Goal: Information Seeking & Learning: Learn about a topic

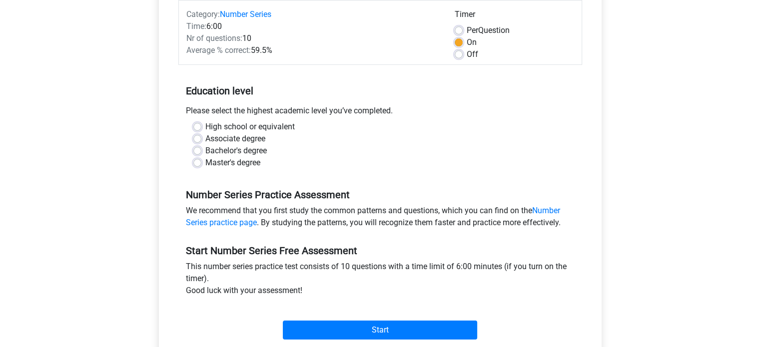
scroll to position [129, 0]
click at [244, 151] on label "Bachelor's degree" at bounding box center [235, 151] width 61 height 12
click at [201, 151] on input "Bachelor's degree" at bounding box center [197, 150] width 8 height 10
radio input "true"
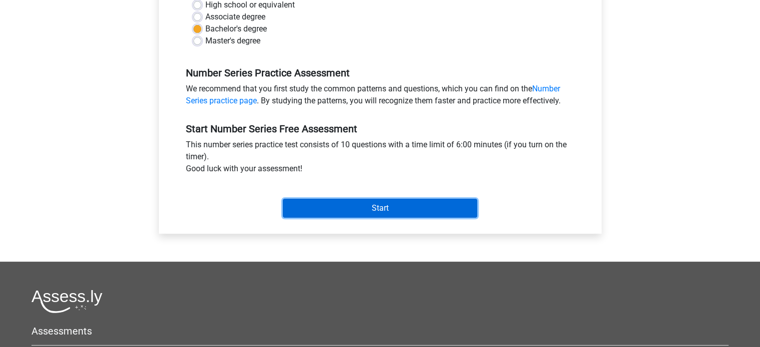
click at [325, 205] on input "Start" at bounding box center [380, 208] width 194 height 19
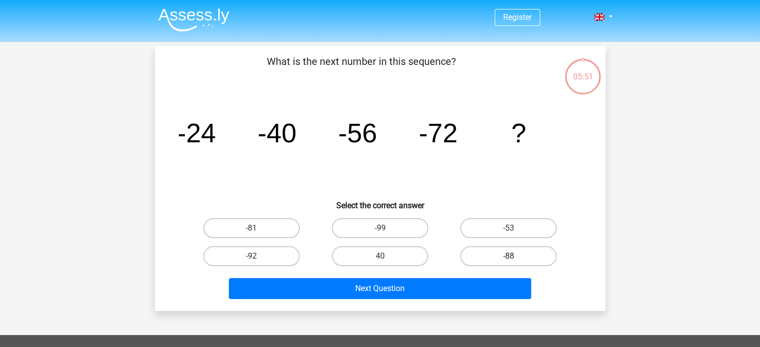
click at [515, 252] on label "-88" at bounding box center [508, 256] width 96 height 20
click at [515, 256] on input "-88" at bounding box center [511, 259] width 6 height 6
radio input "true"
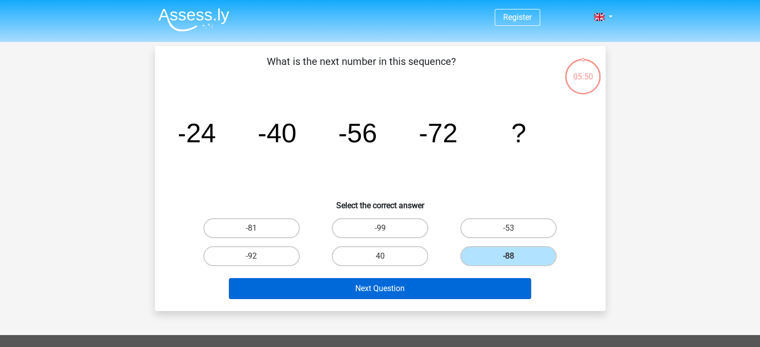
click at [439, 276] on div "Next Question" at bounding box center [380, 286] width 419 height 33
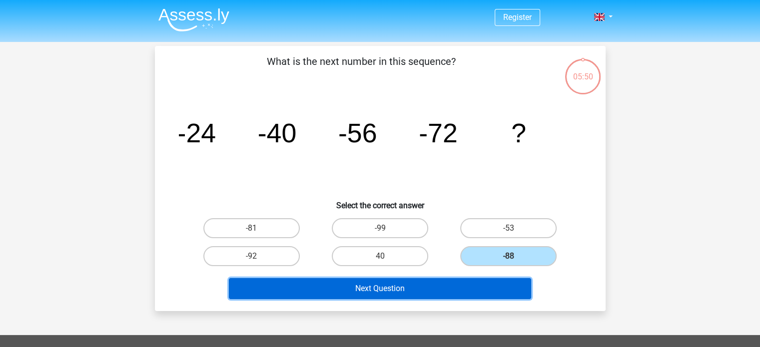
click at [439, 282] on button "Next Question" at bounding box center [380, 288] width 302 height 21
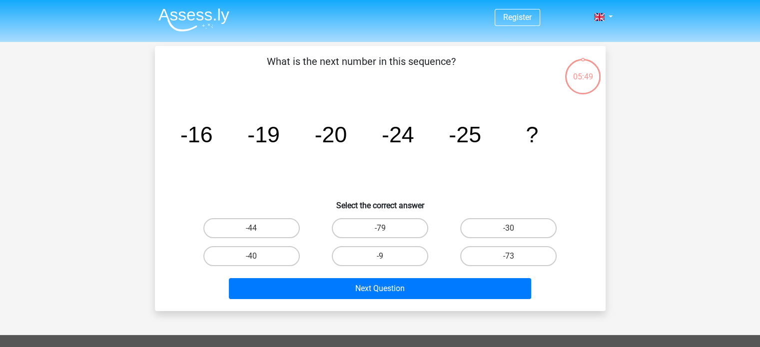
scroll to position [46, 0]
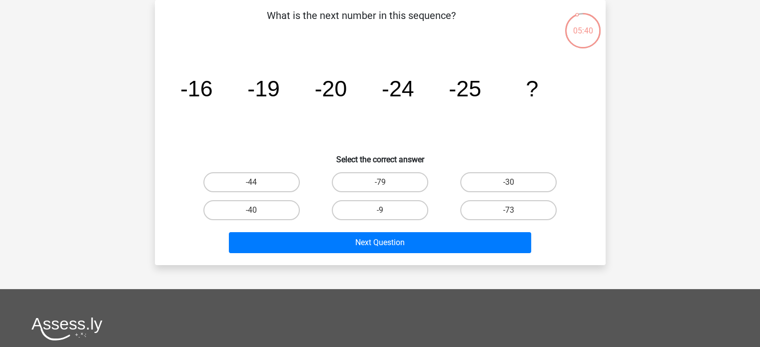
drag, startPoint x: 478, startPoint y: 178, endPoint x: 461, endPoint y: 189, distance: 20.6
click at [478, 177] on label "-30" at bounding box center [508, 182] width 96 height 20
click at [508, 182] on input "-30" at bounding box center [511, 185] width 6 height 6
radio input "true"
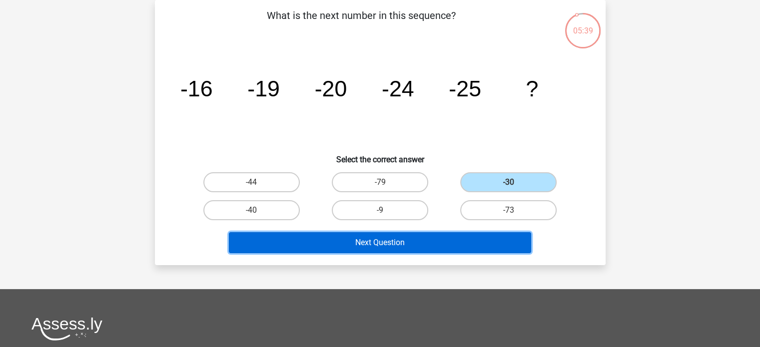
click at [393, 237] on button "Next Question" at bounding box center [380, 242] width 302 height 21
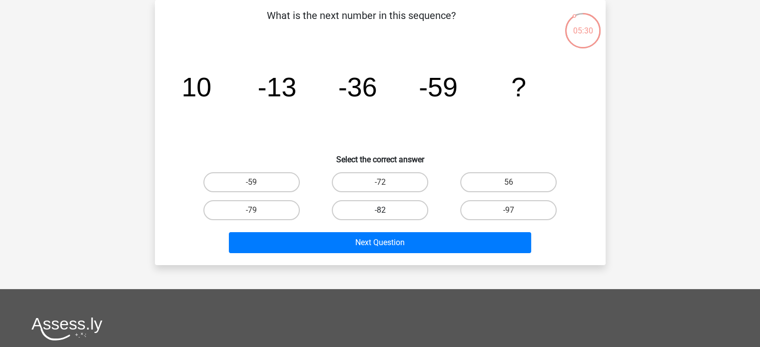
click at [365, 213] on label "-82" at bounding box center [380, 210] width 96 height 20
click at [380, 213] on input "-82" at bounding box center [383, 213] width 6 height 6
radio input "true"
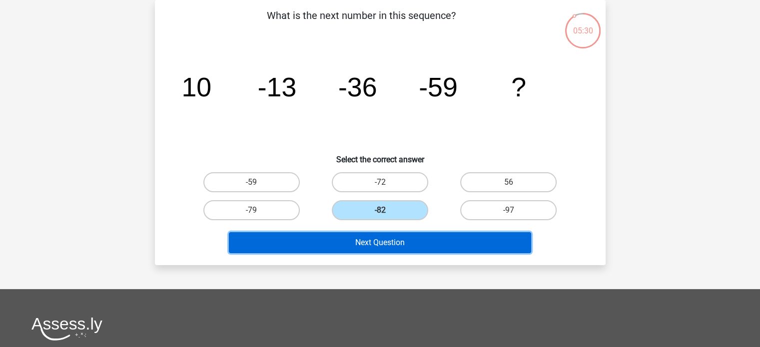
click at [367, 246] on button "Next Question" at bounding box center [380, 242] width 302 height 21
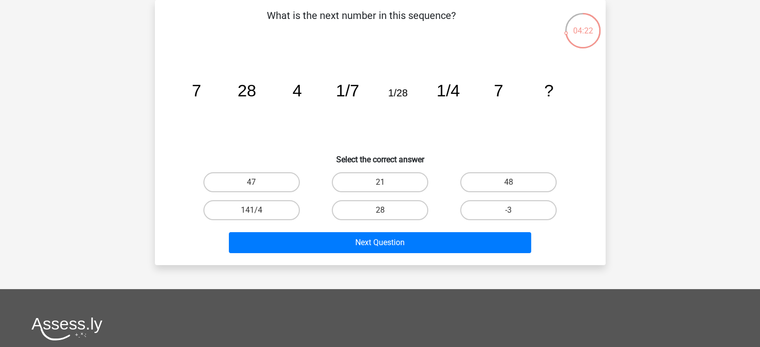
click at [385, 210] on input "28" at bounding box center [383, 213] width 6 height 6
radio input "true"
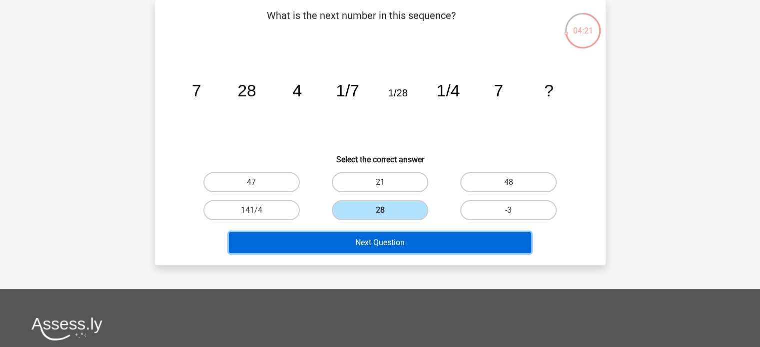
click at [390, 245] on button "Next Question" at bounding box center [380, 242] width 302 height 21
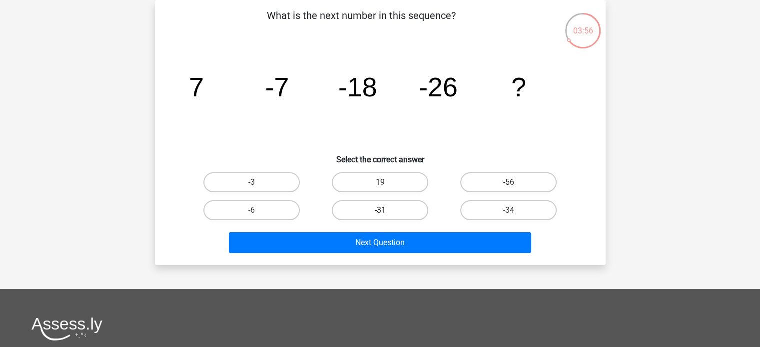
click at [392, 214] on label "-31" at bounding box center [380, 210] width 96 height 20
click at [386, 214] on input "-31" at bounding box center [383, 213] width 6 height 6
radio input "true"
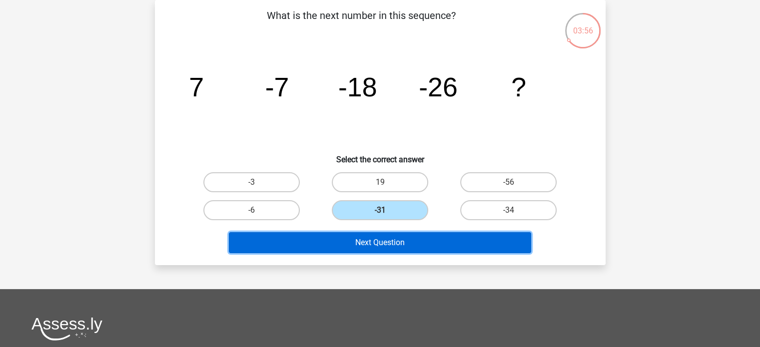
click at [402, 249] on button "Next Question" at bounding box center [380, 242] width 302 height 21
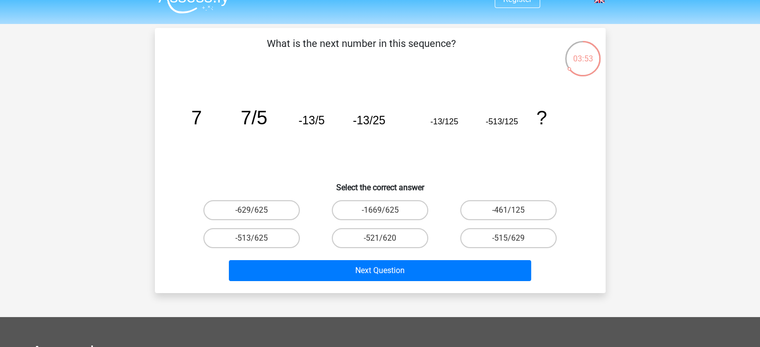
scroll to position [9, 0]
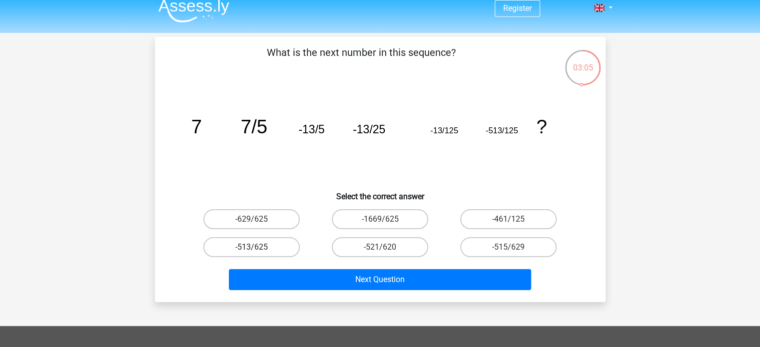
click at [289, 247] on label "-513/625" at bounding box center [251, 247] width 96 height 20
click at [258, 247] on input "-513/625" at bounding box center [254, 250] width 6 height 6
radio input "true"
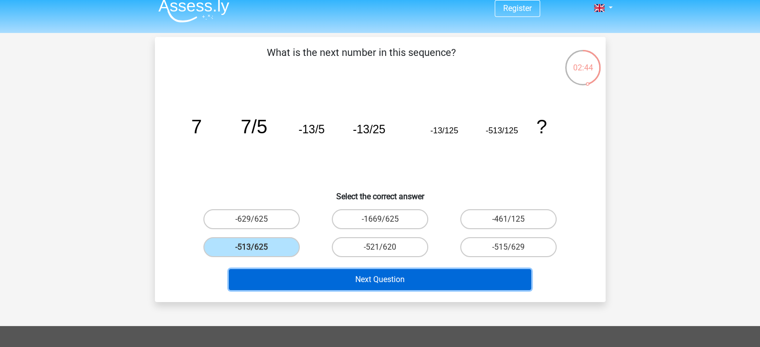
drag, startPoint x: 326, startPoint y: 278, endPoint x: 320, endPoint y: 249, distance: 29.5
click at [332, 258] on div "What is the next number in this sequence? image/svg+xml 7 7/5 -13/5 -13/25 -13/…" at bounding box center [380, 169] width 442 height 249
click at [346, 279] on button "Next Question" at bounding box center [380, 279] width 302 height 21
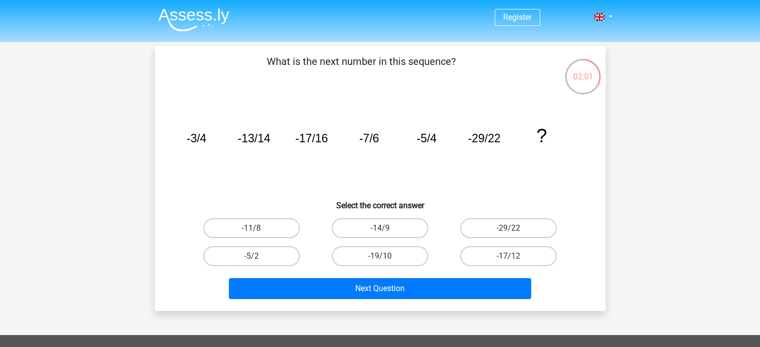
scroll to position [0, 0]
click at [366, 226] on label "-14/9" at bounding box center [380, 228] width 96 height 20
click at [380, 228] on input "-14/9" at bounding box center [383, 231] width 6 height 6
radio input "true"
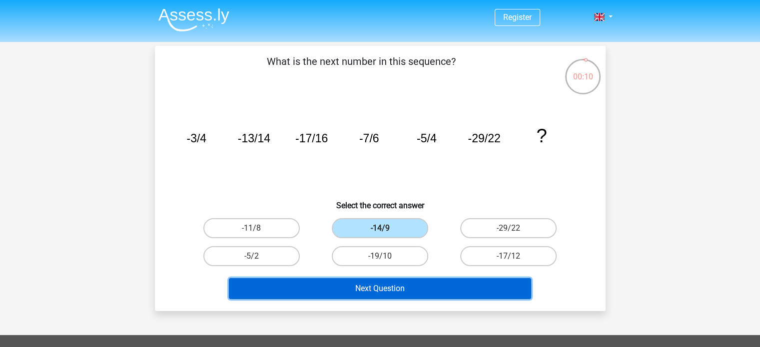
click at [363, 286] on button "Next Question" at bounding box center [380, 288] width 302 height 21
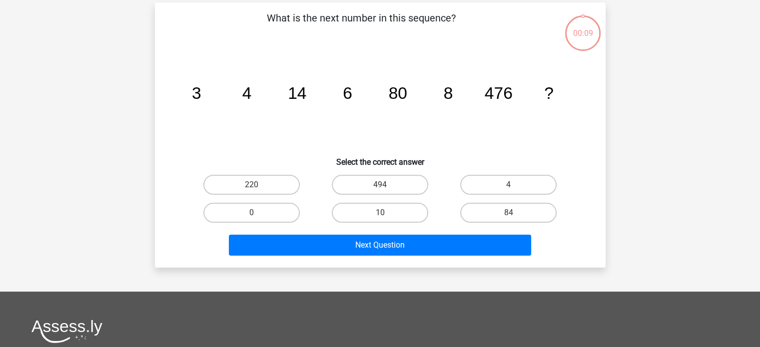
scroll to position [46, 0]
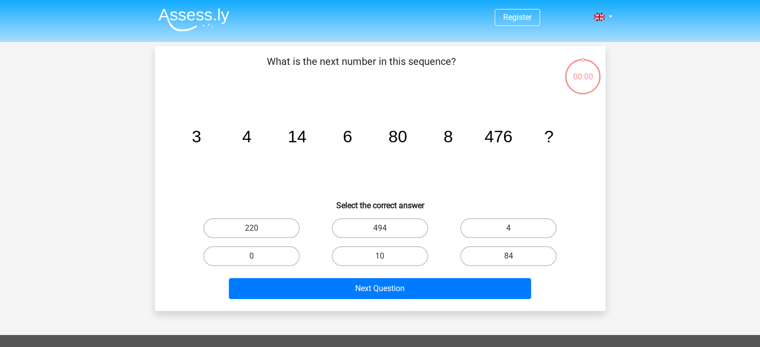
scroll to position [46, 0]
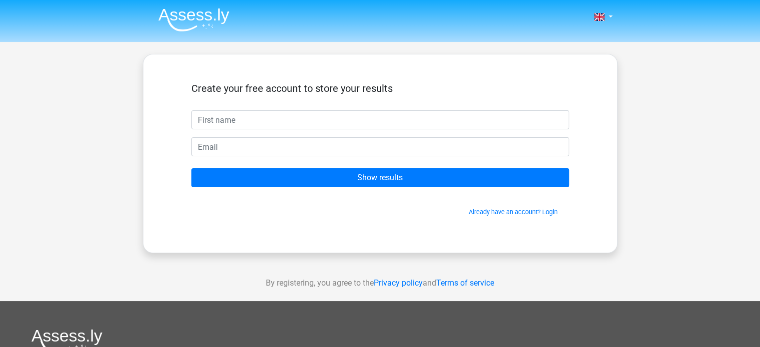
type input "D"
type input "mxjas"
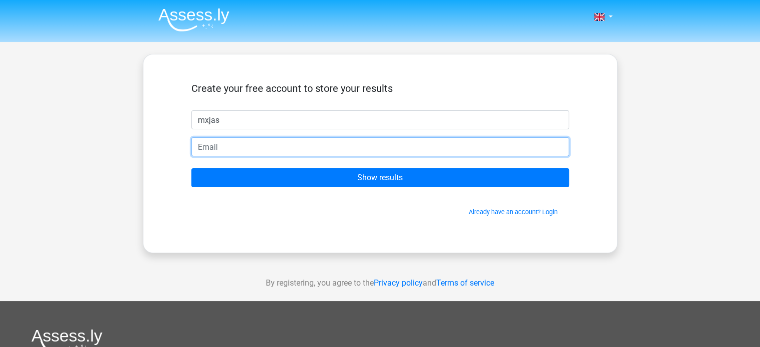
click at [316, 151] on input "email" at bounding box center [380, 146] width 378 height 19
type input "[EMAIL_ADDRESS][DOMAIN_NAME]"
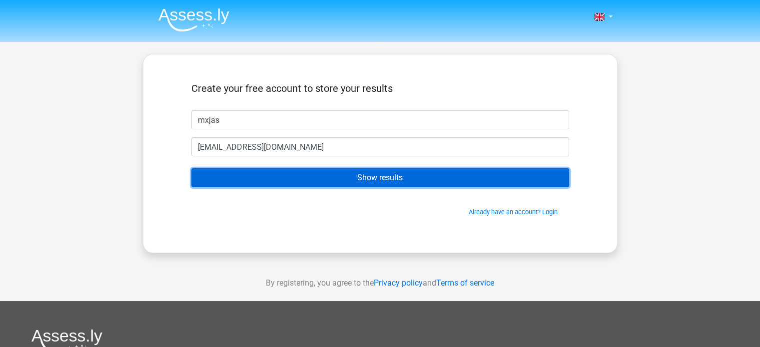
click at [407, 171] on input "Show results" at bounding box center [380, 177] width 378 height 19
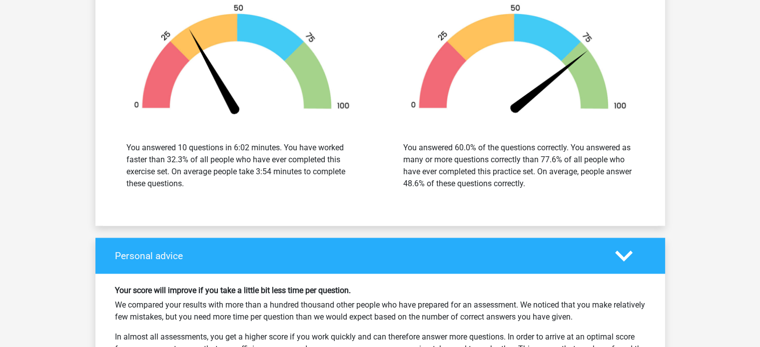
scroll to position [1245, 0]
drag, startPoint x: 128, startPoint y: 141, endPoint x: 223, endPoint y: 196, distance: 109.6
click at [223, 196] on div "You answered 10 questions in 6:02 minutes. You have worked faster than 32.3% of…" at bounding box center [242, 166] width 262 height 72
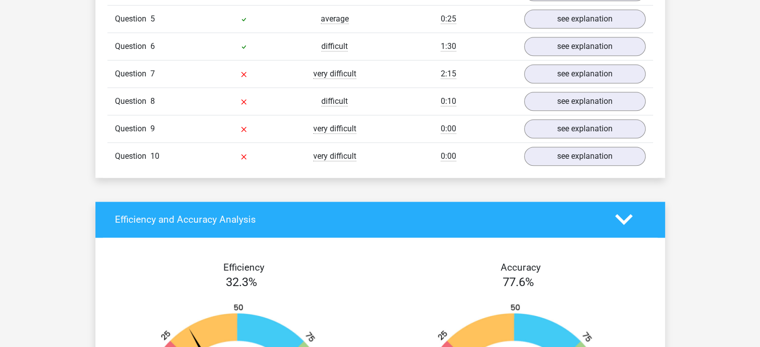
scroll to position [725, 0]
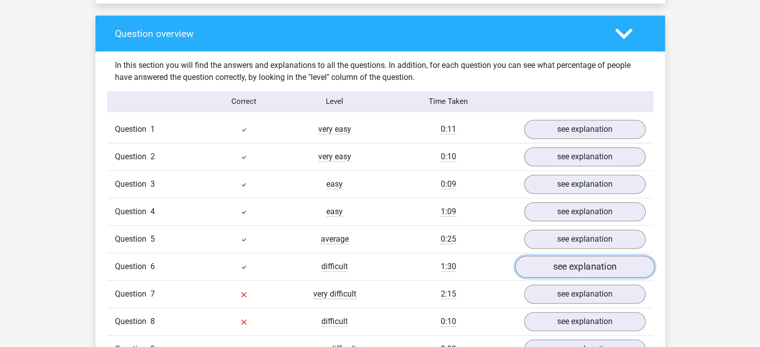
click at [592, 268] on link "see explanation" at bounding box center [583, 267] width 139 height 22
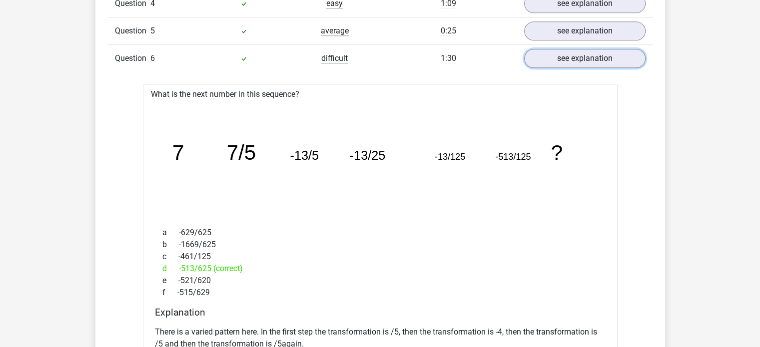
scroll to position [933, 0]
click at [550, 59] on link "see explanation" at bounding box center [583, 58] width 139 height 22
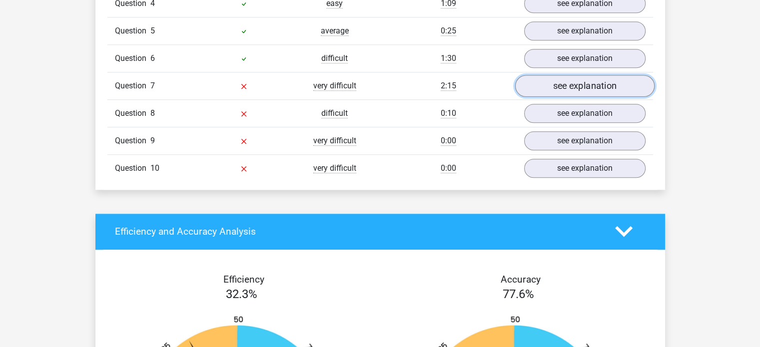
click at [553, 84] on link "see explanation" at bounding box center [583, 86] width 139 height 22
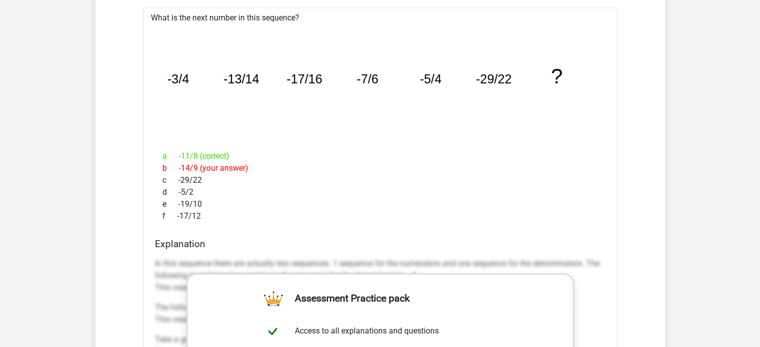
scroll to position [1035, 0]
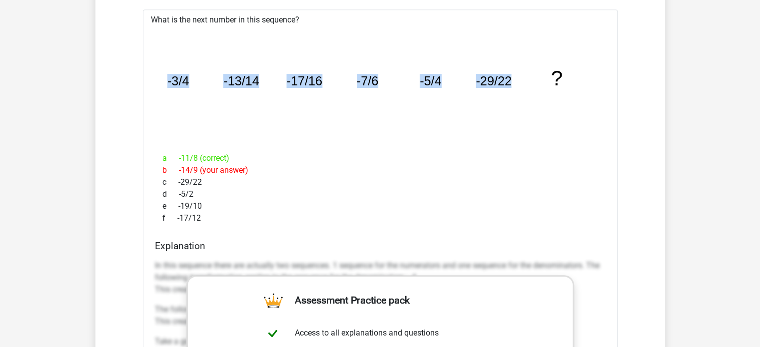
drag, startPoint x: 166, startPoint y: 77, endPoint x: 537, endPoint y: 81, distance: 371.6
click at [537, 81] on icon "image/svg+xml -3/4 -13/14 -17/16 -7/6 -5/4 -29/22 ?" at bounding box center [380, 85] width 442 height 111
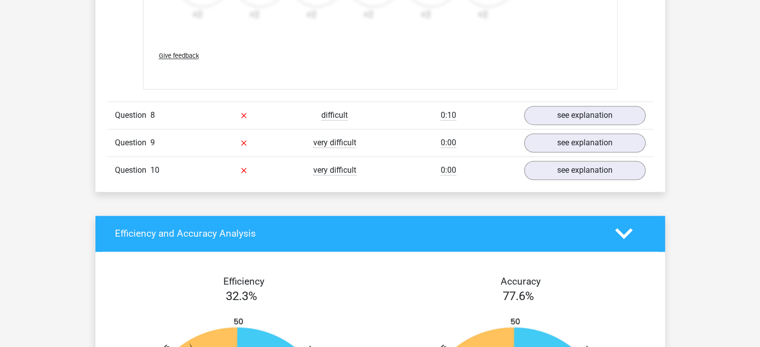
scroll to position [1546, 0]
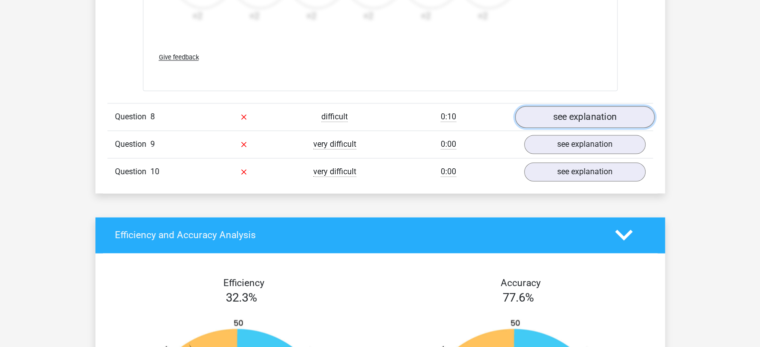
click at [547, 124] on link "see explanation" at bounding box center [583, 117] width 139 height 22
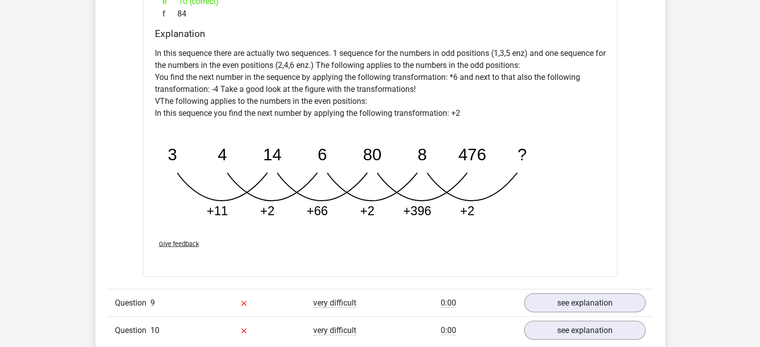
scroll to position [1881, 0]
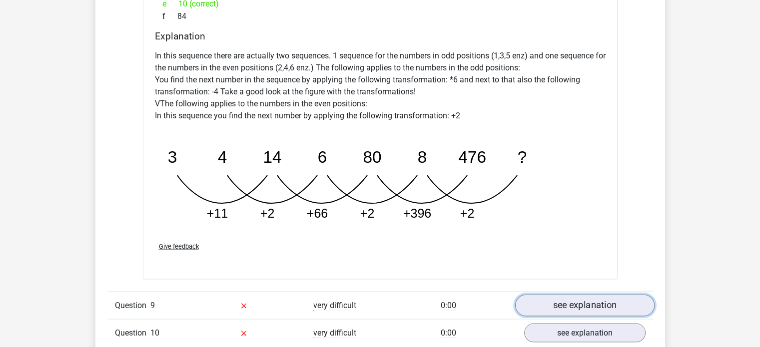
click at [586, 299] on link "see explanation" at bounding box center [583, 305] width 139 height 22
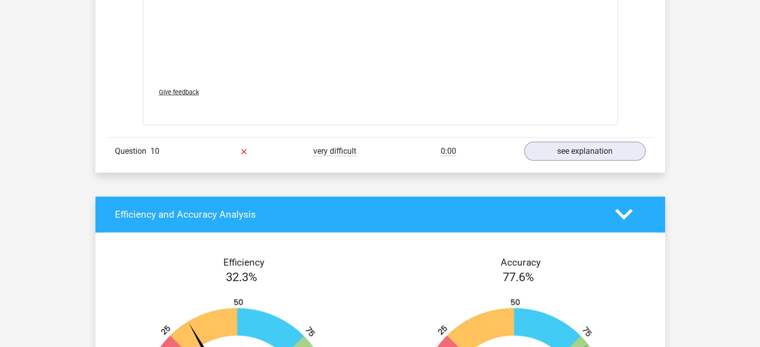
scroll to position [2677, 0]
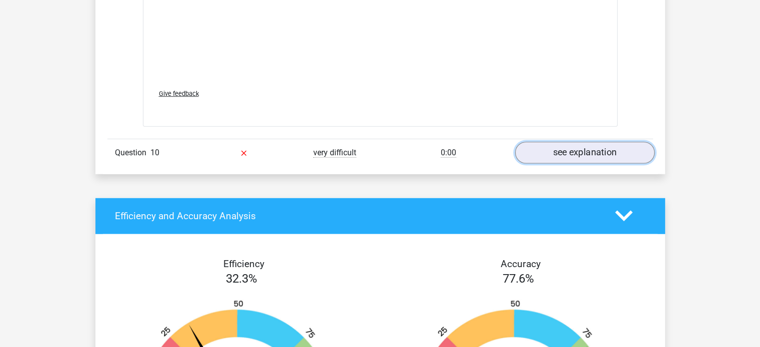
click at [541, 151] on link "see explanation" at bounding box center [583, 153] width 139 height 22
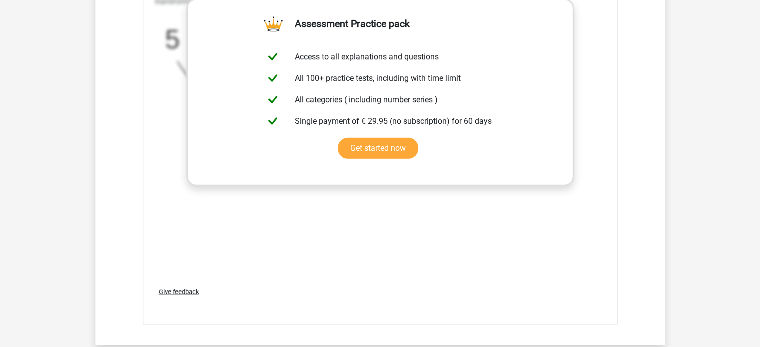
scroll to position [3147, 0]
